Goal: Information Seeking & Learning: Check status

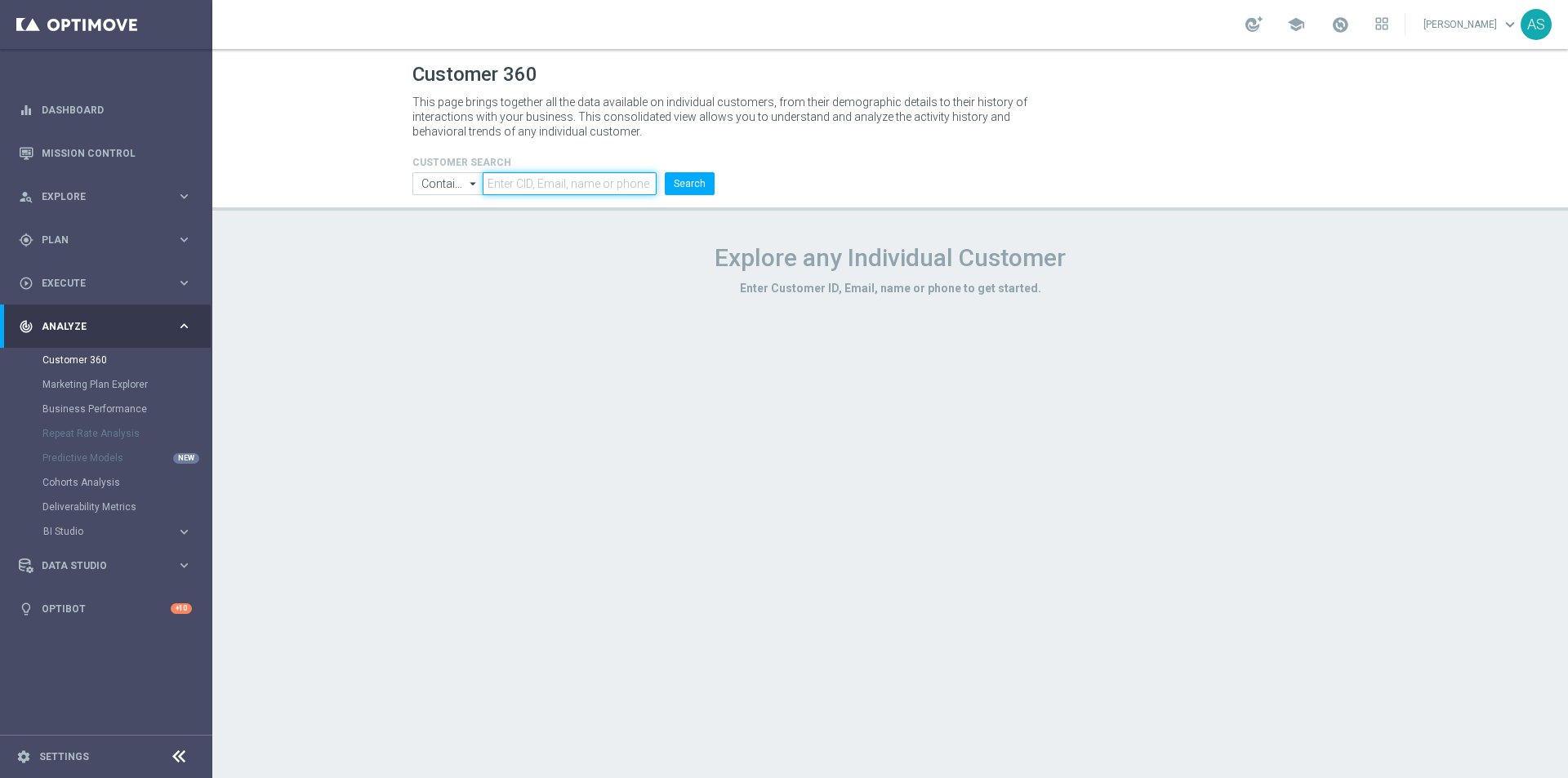
click at [557, 191] on input "text" at bounding box center [570, 184] width 174 height 23
paste input "999475"
type input "999475"
click at [441, 188] on input "Contains" at bounding box center [447, 184] width 70 height 23
click at [441, 227] on div "Equals" at bounding box center [436, 233] width 31 height 14
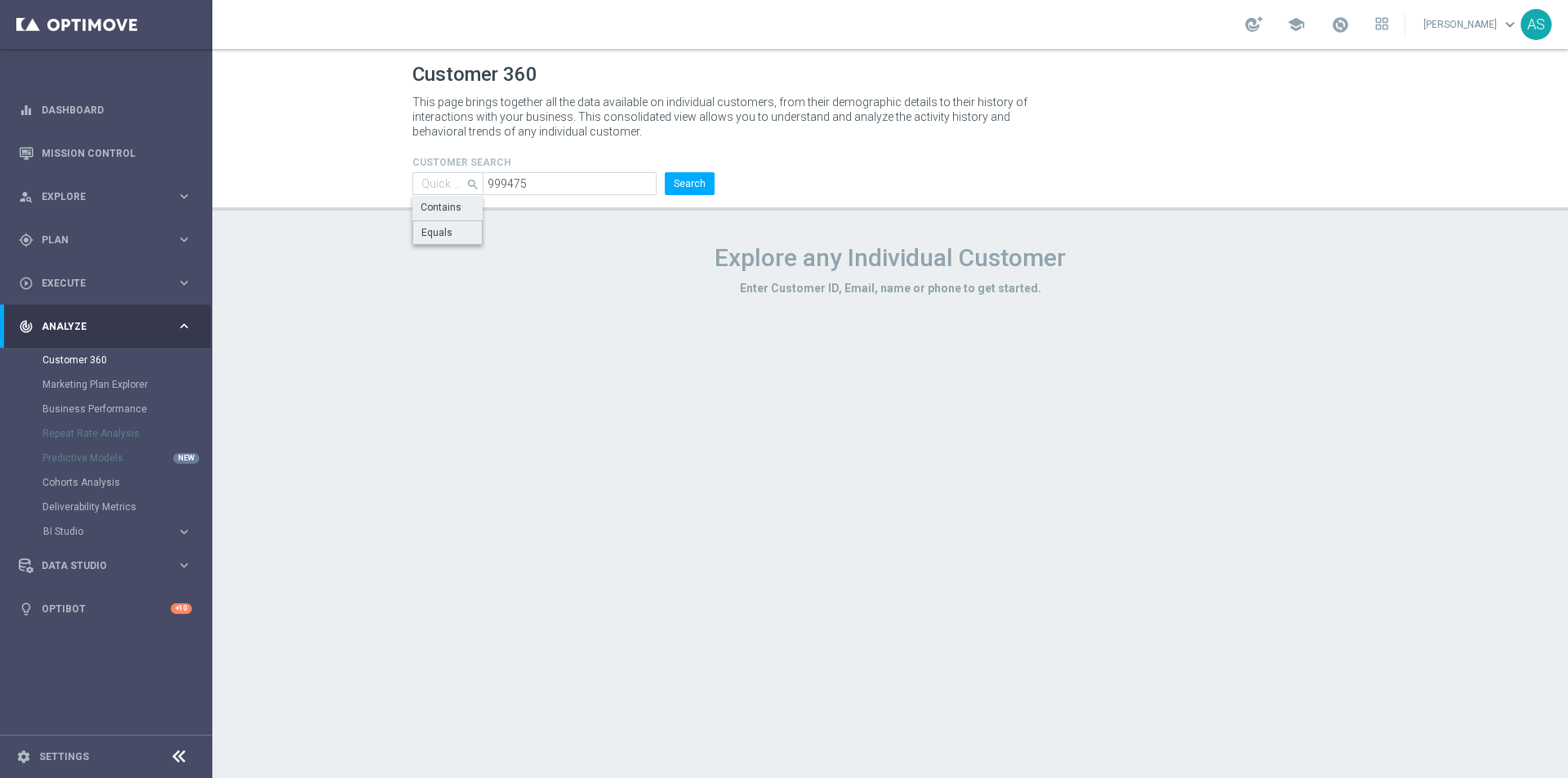
type input "Equals"
click at [682, 178] on button "Search" at bounding box center [689, 184] width 50 height 23
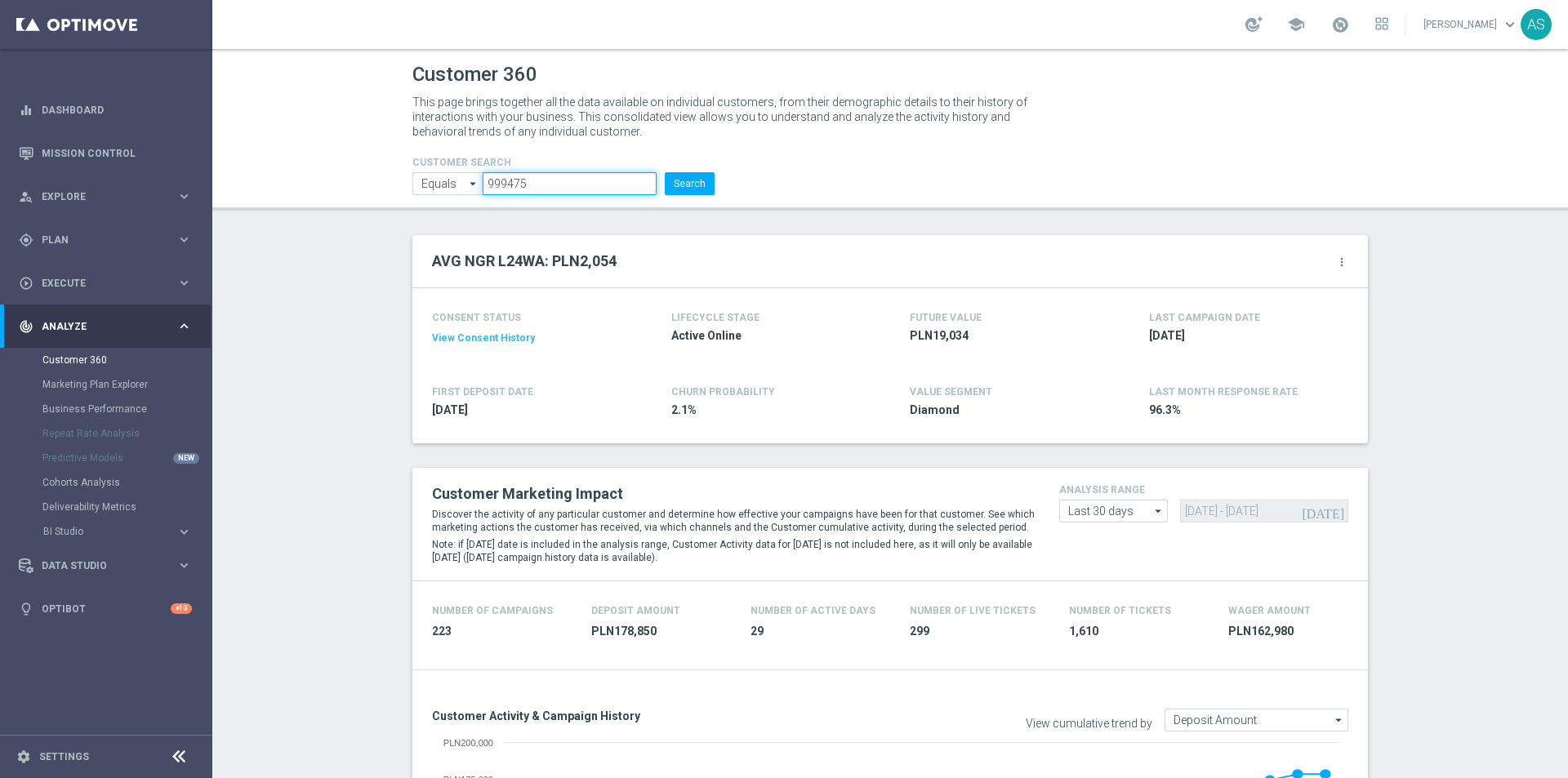
click at [523, 189] on input "999475" at bounding box center [570, 184] width 174 height 23
paste input "1244353"
click at [683, 191] on button "Search" at bounding box center [689, 184] width 50 height 23
click at [495, 185] on input "1244353" at bounding box center [570, 184] width 174 height 23
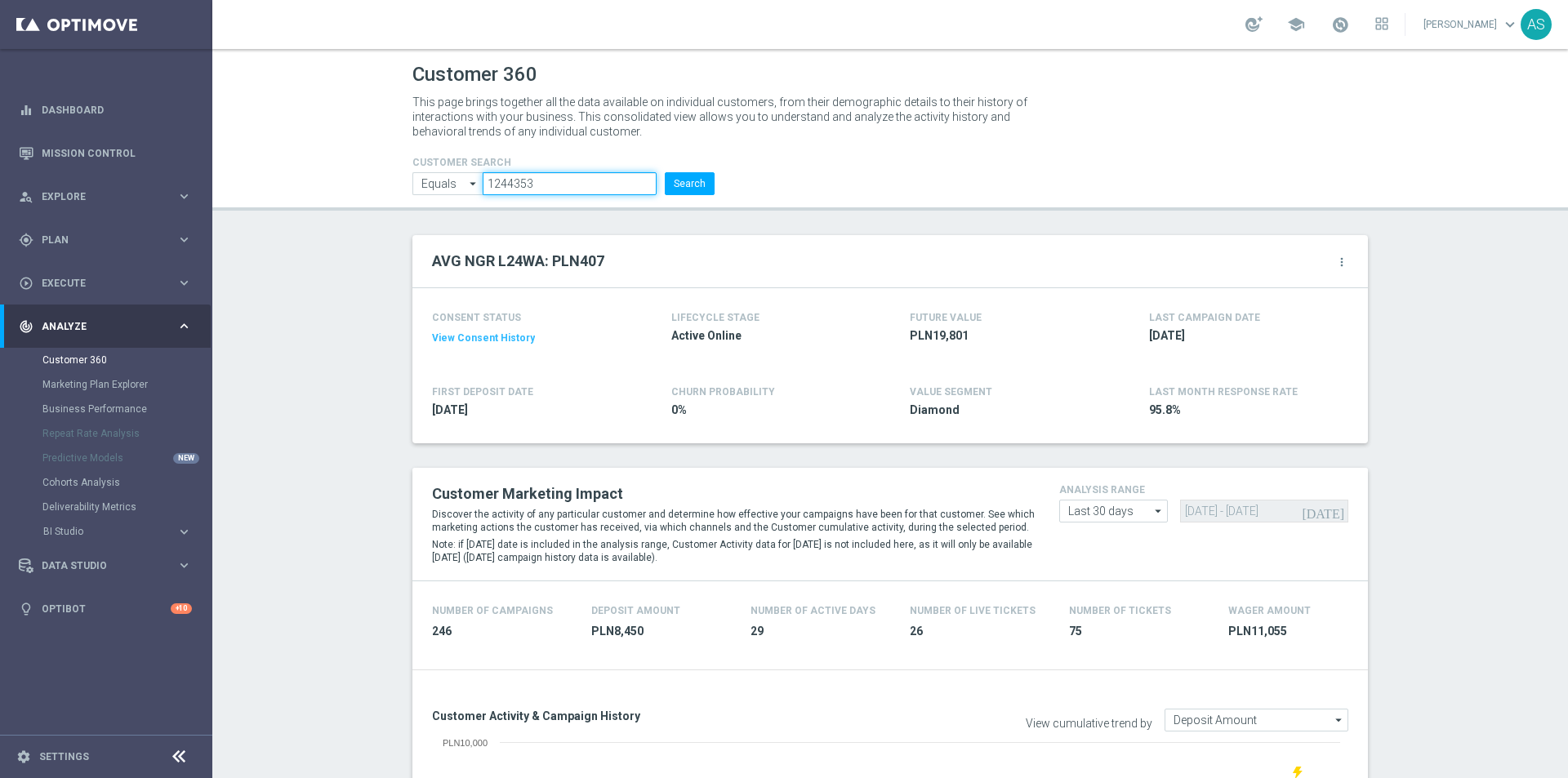
click at [495, 185] on input "1244353" at bounding box center [570, 184] width 174 height 23
paste input "147644"
type input "1147644"
click at [674, 183] on button "Search" at bounding box center [689, 184] width 50 height 23
click at [678, 183] on button "Search" at bounding box center [689, 184] width 50 height 23
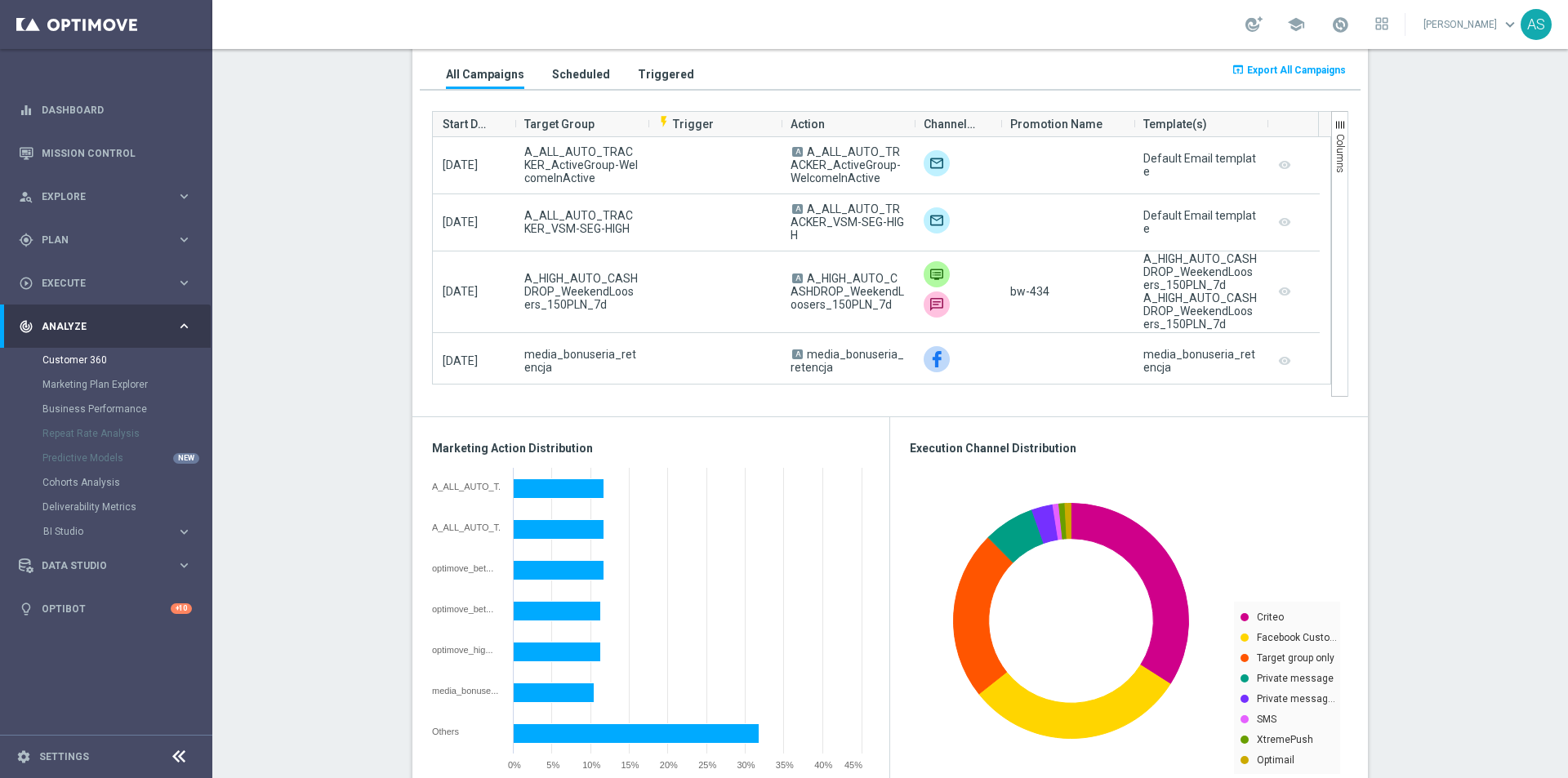
scroll to position [2060, 0]
